Goal: Task Accomplishment & Management: Use online tool/utility

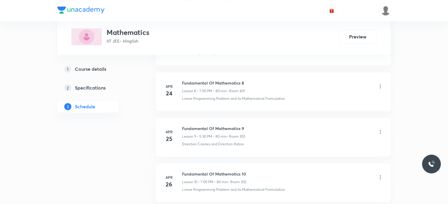
scroll to position [5669, 0]
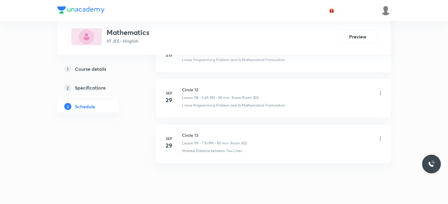
click at [186, 132] on div "Circle 13 Lesson 119 • 7:10 PM • 80 min • Room 402" at bounding box center [214, 139] width 65 height 14
click at [186, 132] on h6 "Circle 13" at bounding box center [214, 135] width 65 height 6
copy h6 "Circle 13"
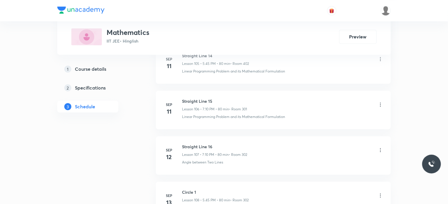
scroll to position [5111, 0]
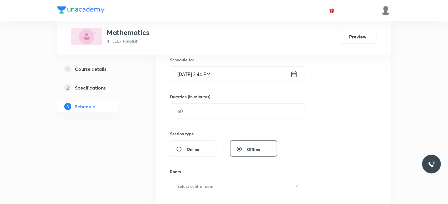
scroll to position [5215, 0]
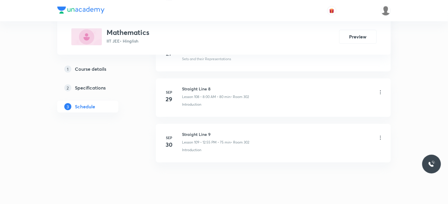
click at [187, 131] on h6 "Straight Line 9" at bounding box center [215, 134] width 67 height 6
copy h6 "Straight Line 9"
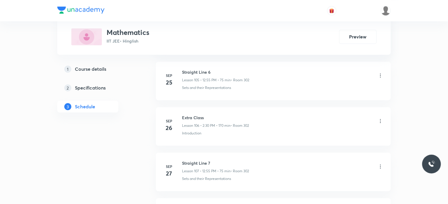
scroll to position [5095, 0]
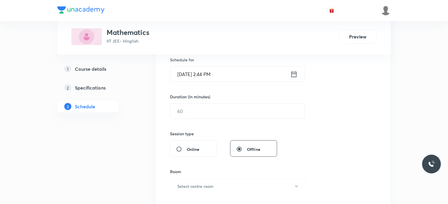
scroll to position [3580, 0]
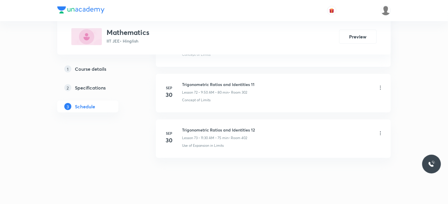
click at [203, 127] on h6 "Trigonometric Ratios and Identities 12" at bounding box center [218, 130] width 73 height 6
copy h6 "Trigonometric Ratios and Identities 12"
